Goal: Understand process/instructions: Learn how to perform a task or action

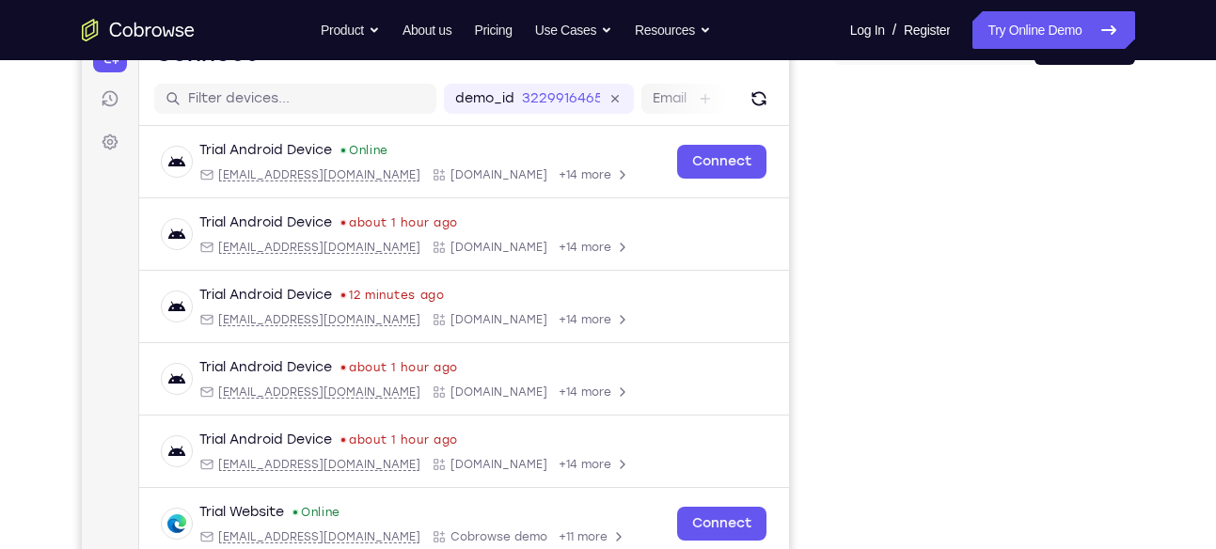
scroll to position [225, 0]
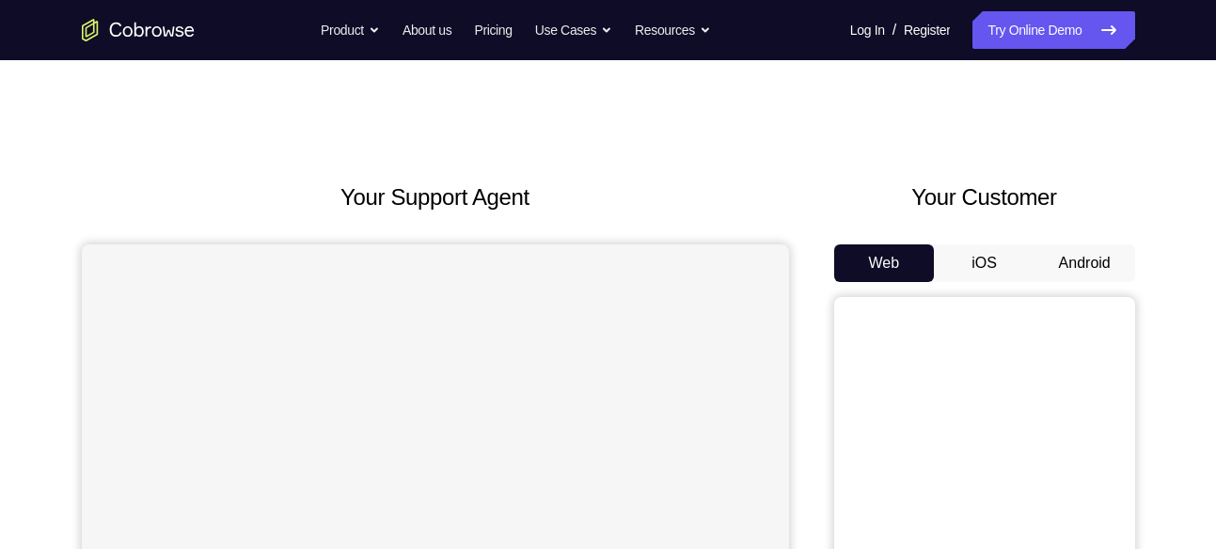
click at [1086, 274] on button "Android" at bounding box center [1084, 264] width 101 height 38
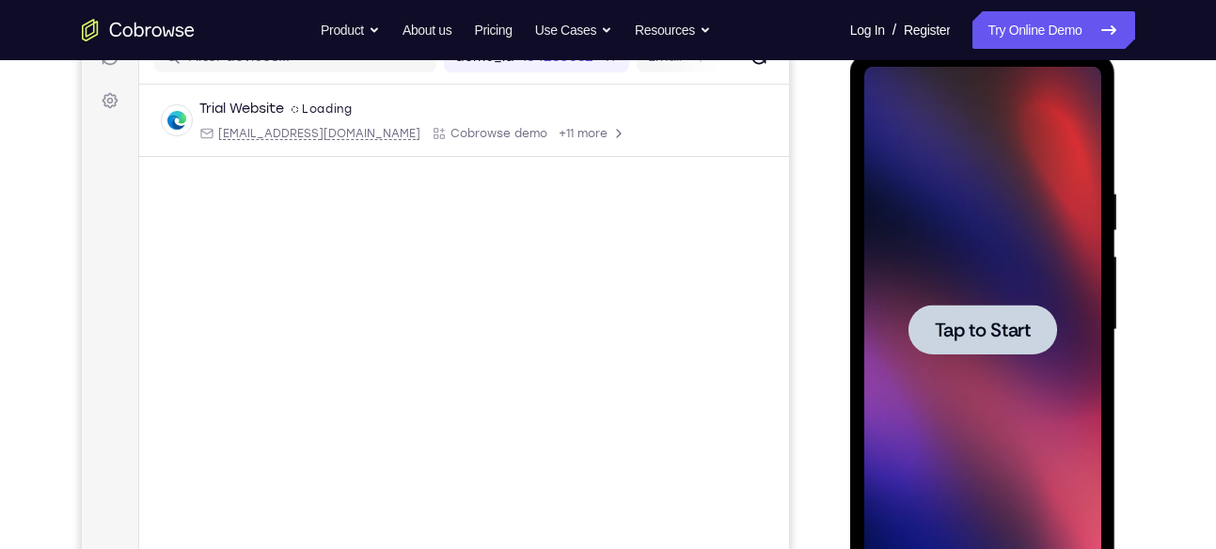
click at [988, 324] on span "Tap to Start" at bounding box center [983, 330] width 96 height 19
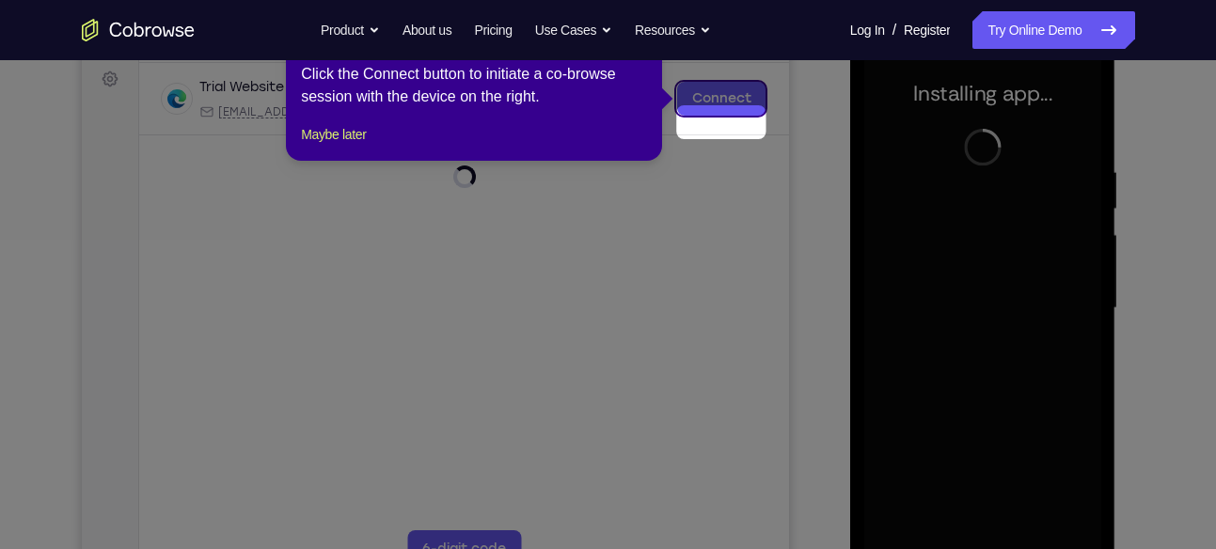
scroll to position [250, 0]
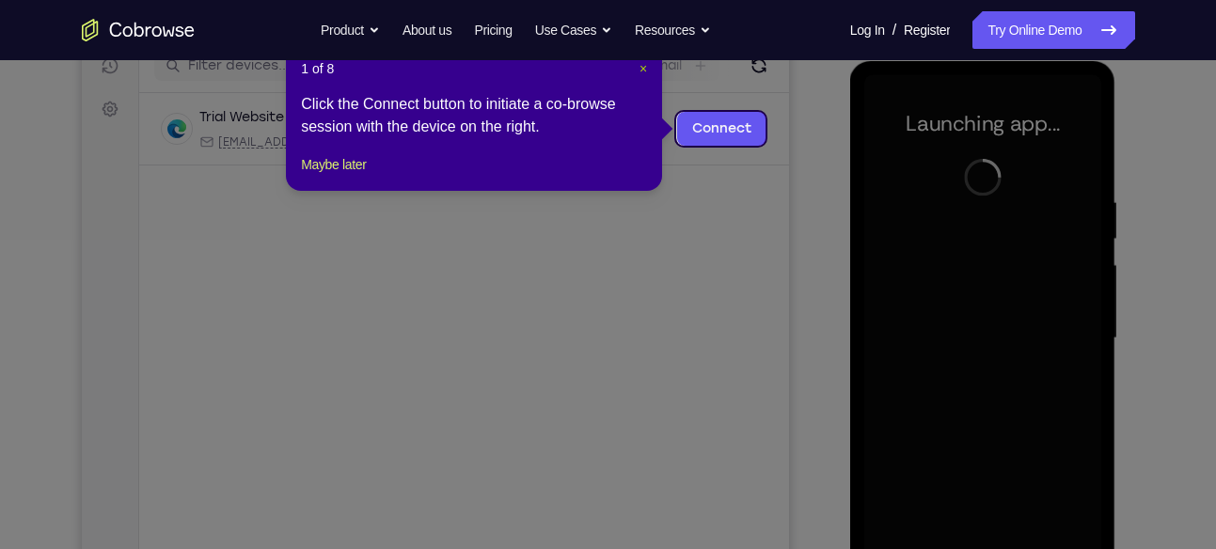
click at [639, 71] on span "×" at bounding box center [643, 68] width 8 height 15
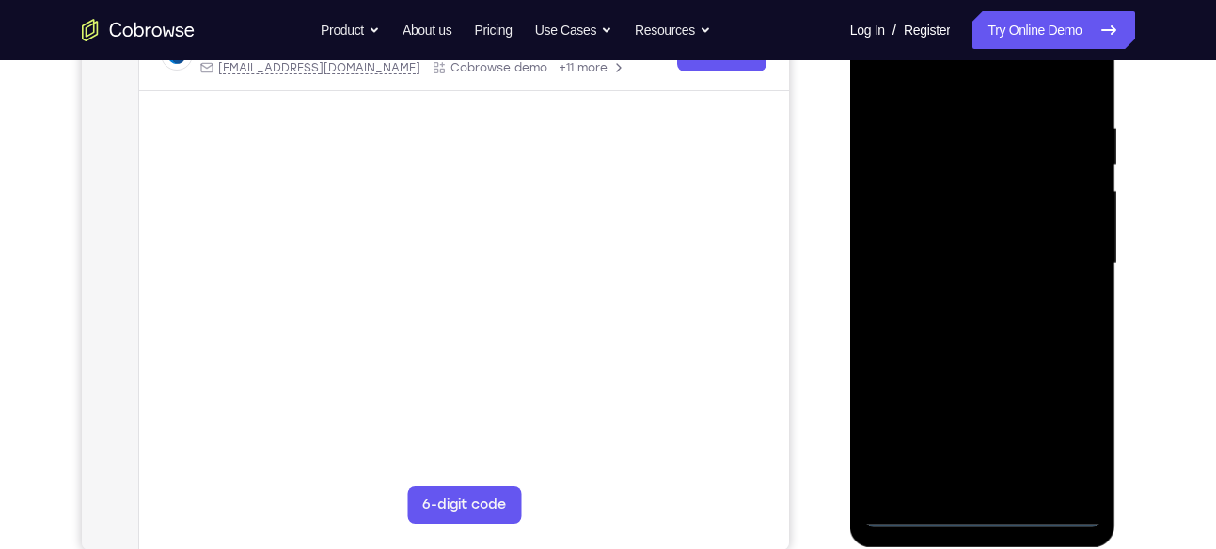
scroll to position [325, 0]
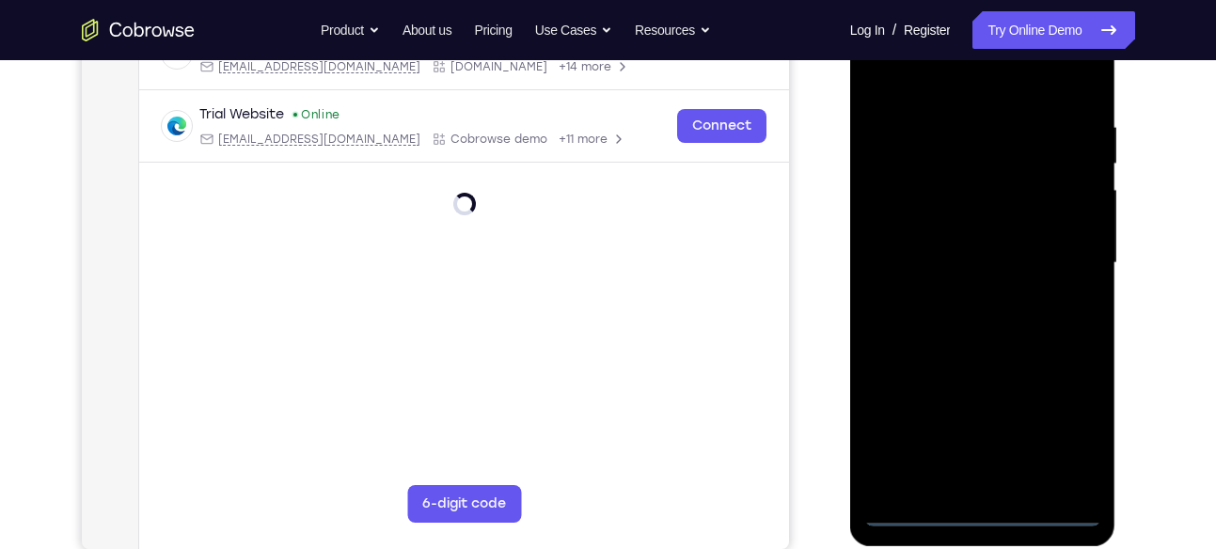
click at [987, 513] on div at bounding box center [982, 263] width 237 height 527
click at [1050, 430] on div at bounding box center [982, 263] width 237 height 527
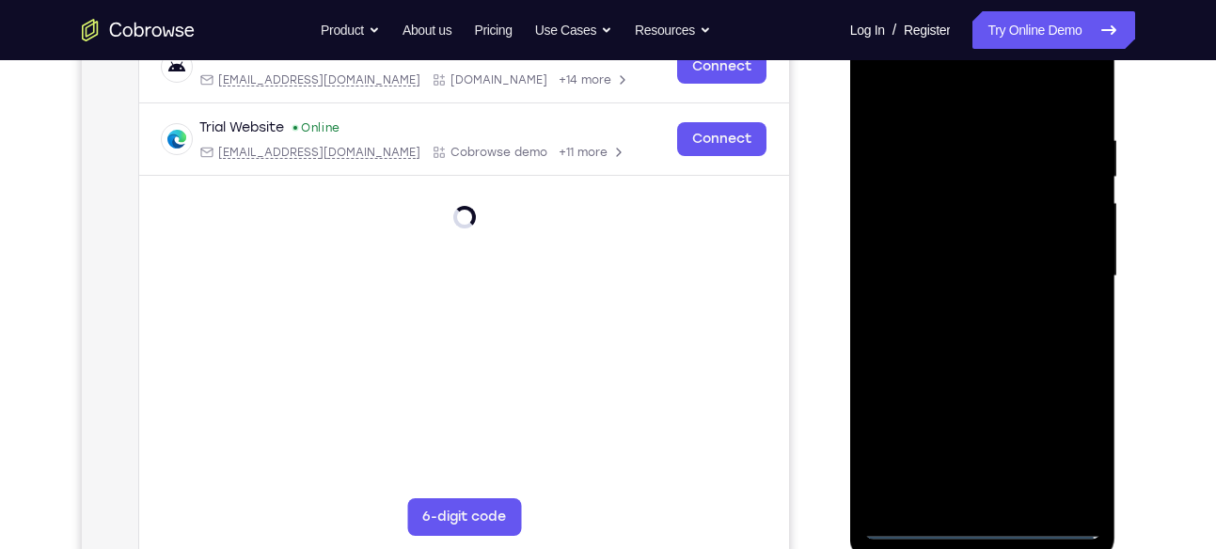
scroll to position [311, 0]
click at [921, 85] on div at bounding box center [982, 277] width 237 height 527
click at [1057, 274] on div at bounding box center [982, 277] width 237 height 527
click at [968, 310] on div at bounding box center [982, 277] width 237 height 527
click at [950, 261] on div at bounding box center [982, 277] width 237 height 527
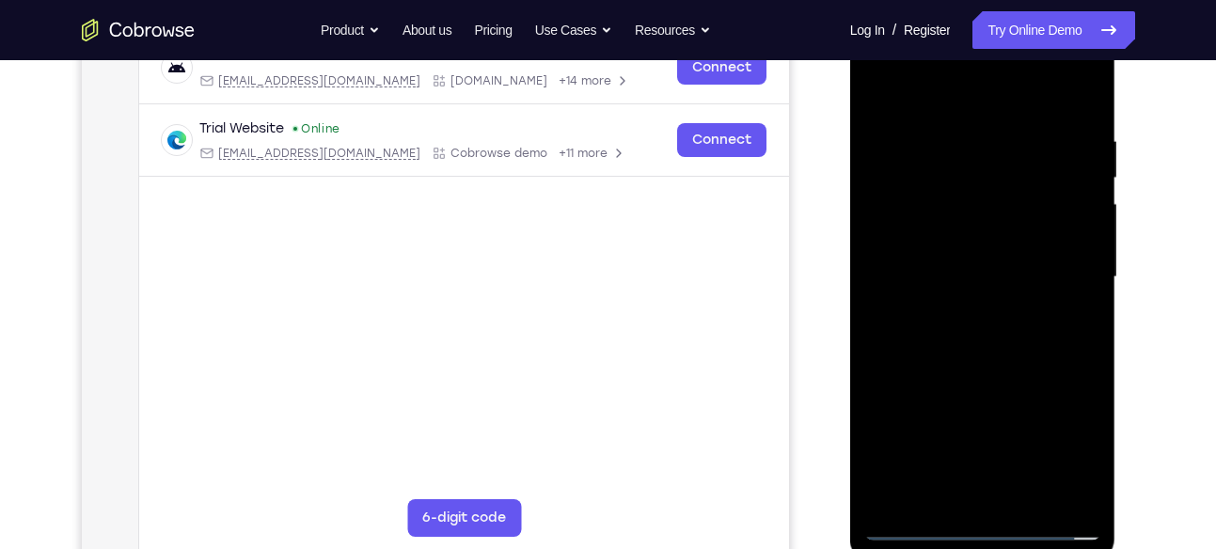
click at [959, 236] on div at bounding box center [982, 277] width 237 height 527
click at [987, 280] on div at bounding box center [982, 277] width 237 height 527
click at [977, 325] on div at bounding box center [982, 277] width 237 height 527
click at [1066, 305] on div at bounding box center [982, 277] width 237 height 527
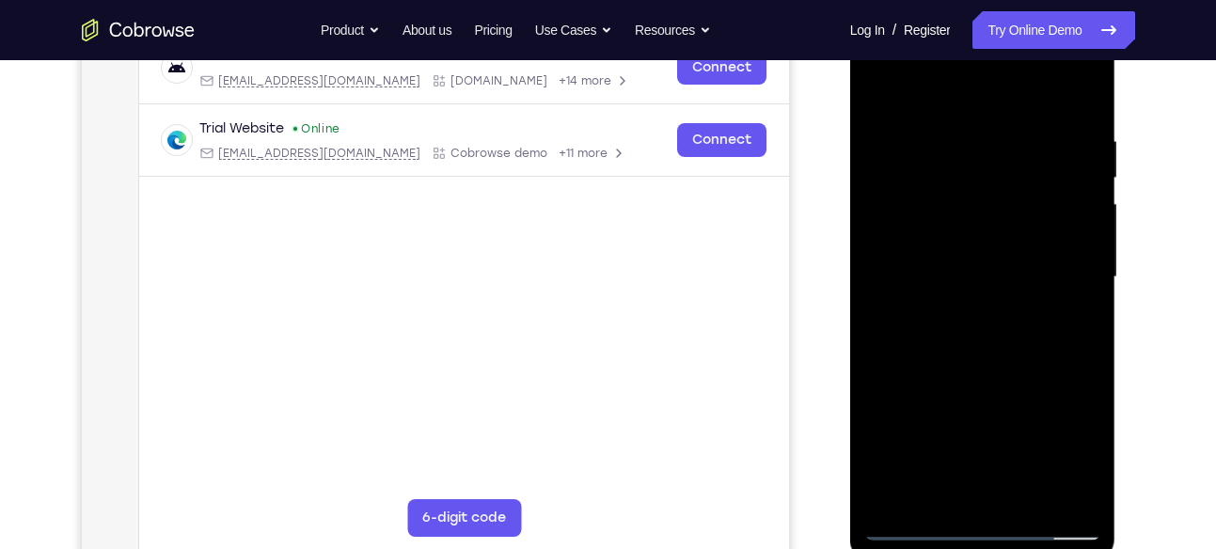
click at [1079, 298] on div at bounding box center [982, 277] width 237 height 527
click at [1082, 304] on div at bounding box center [982, 277] width 237 height 527
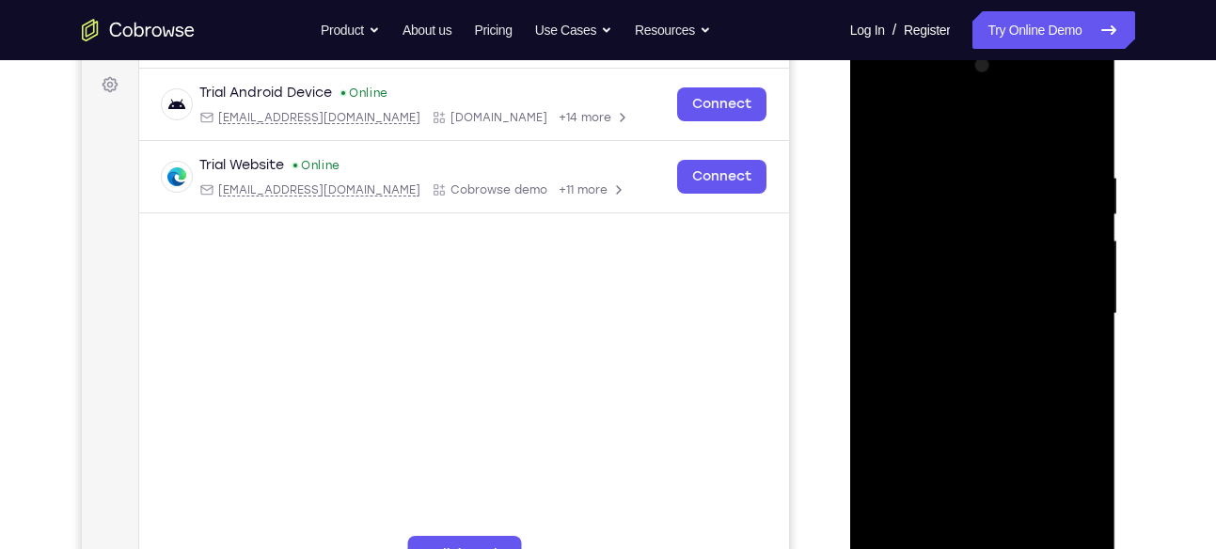
scroll to position [273, 0]
click at [955, 316] on div at bounding box center [982, 316] width 237 height 527
click at [997, 364] on div at bounding box center [982, 316] width 237 height 527
click at [971, 308] on div at bounding box center [982, 316] width 237 height 527
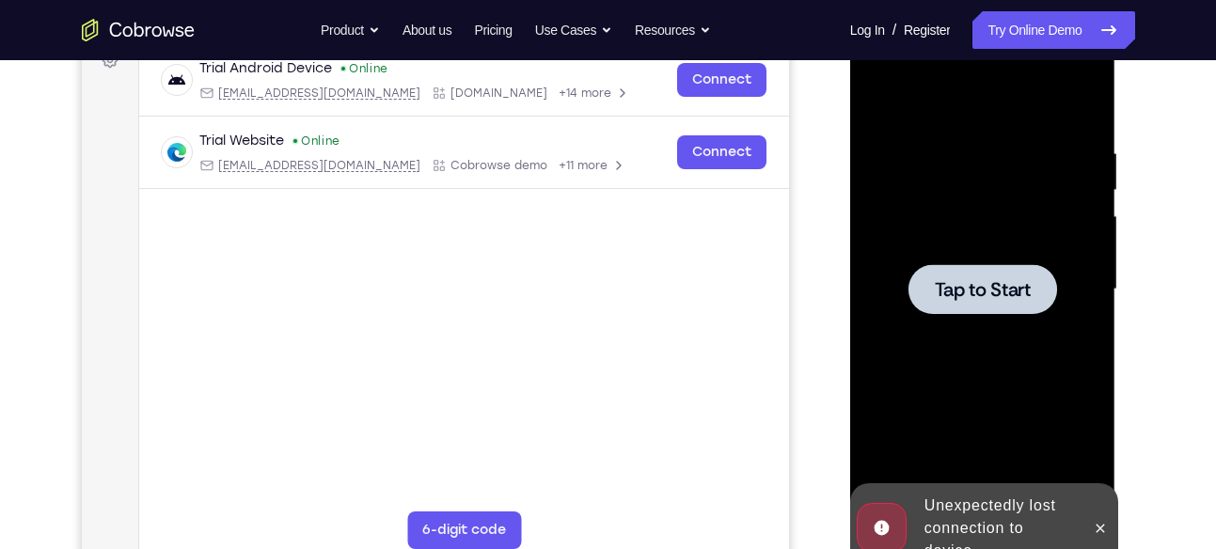
scroll to position [300, 0]
click at [1096, 515] on button at bounding box center [1100, 528] width 30 height 30
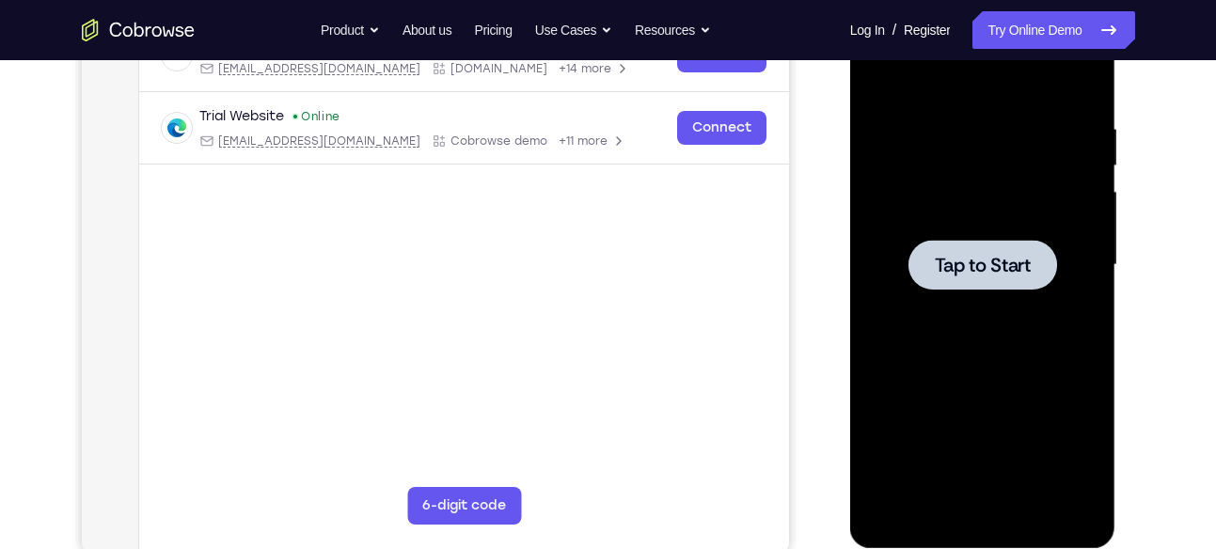
scroll to position [324, 0]
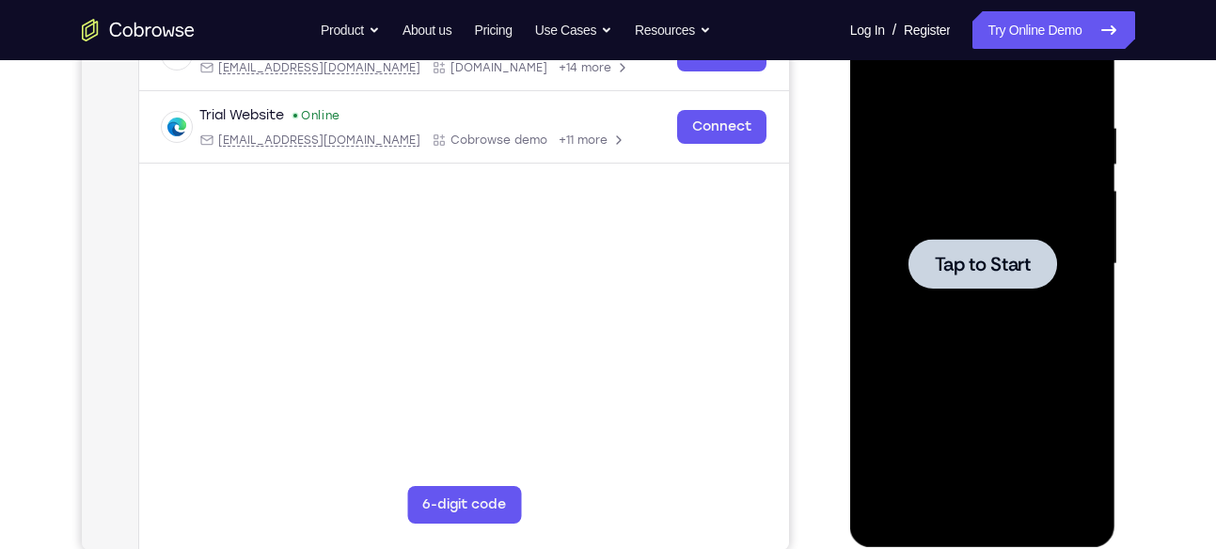
click at [983, 267] on span "Tap to Start" at bounding box center [983, 264] width 96 height 19
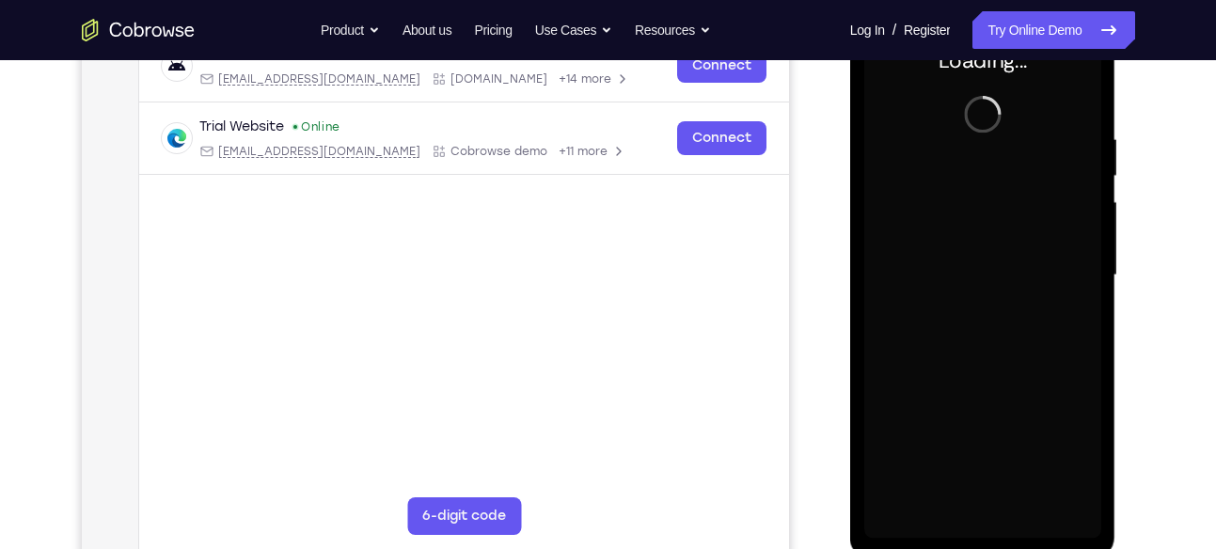
scroll to position [312, 0]
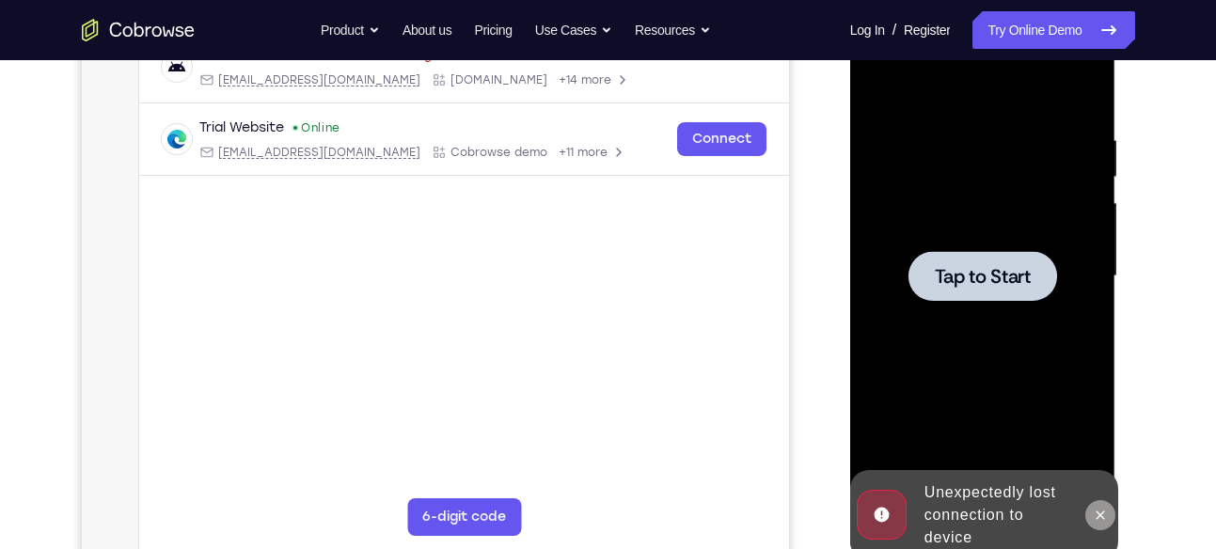
click at [1097, 510] on icon at bounding box center [1100, 515] width 15 height 15
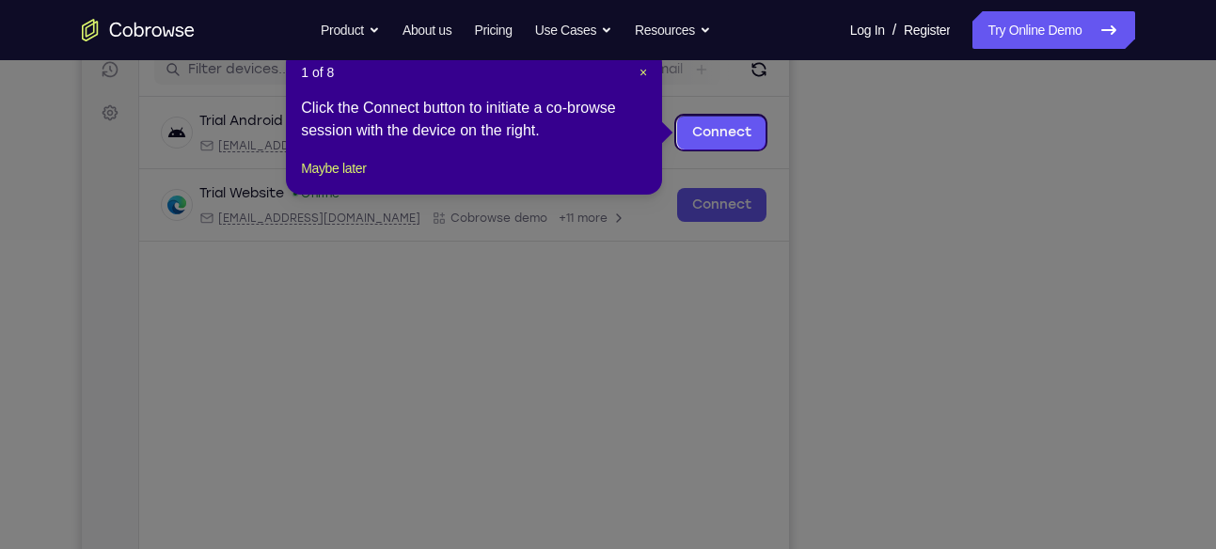
scroll to position [245, 0]
click at [648, 73] on div "1 of 8 × Click the Connect button to initiate a co-browse session with the devi…" at bounding box center [474, 123] width 376 height 147
click at [646, 73] on span "×" at bounding box center [643, 74] width 8 height 15
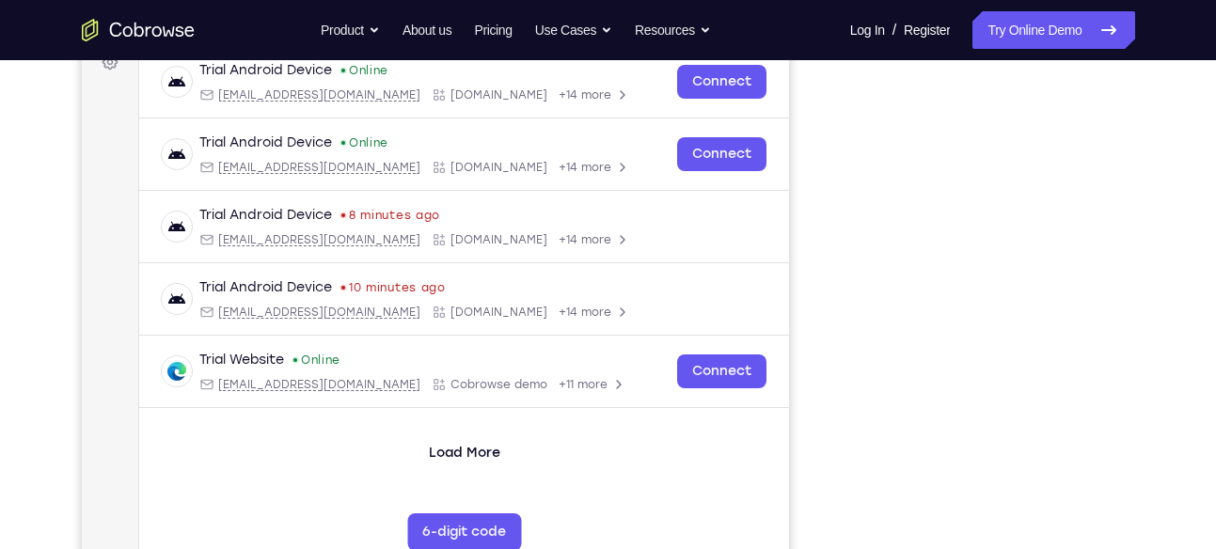
scroll to position [298, 0]
